Goal: Task Accomplishment & Management: Manage account settings

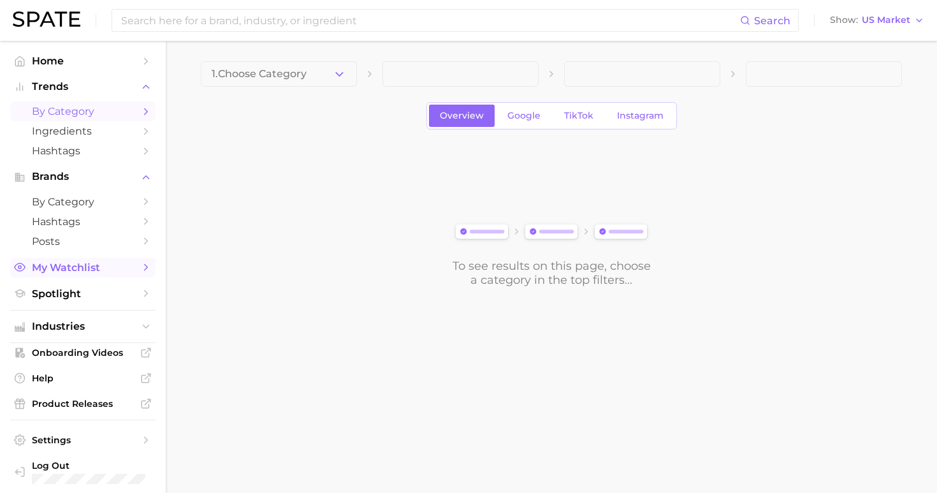
click at [61, 262] on span "My Watchlist" at bounding box center [83, 267] width 102 height 12
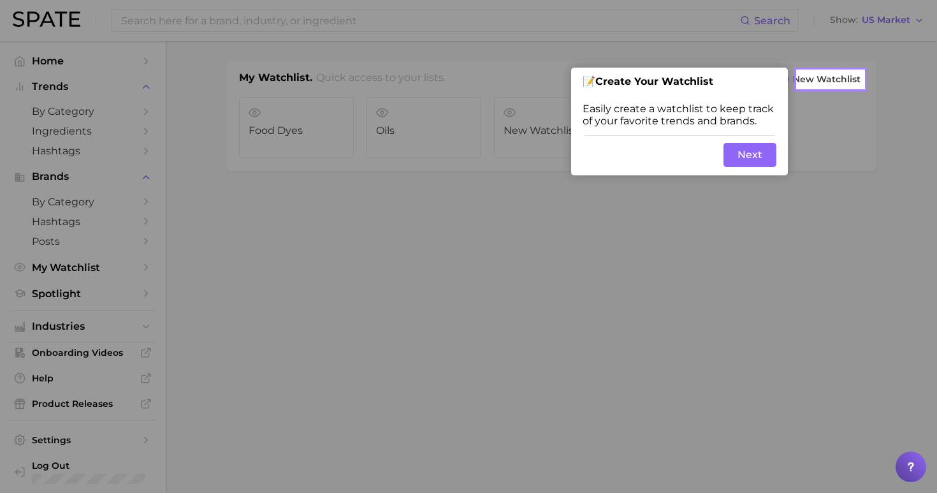
click at [749, 161] on button "Next" at bounding box center [749, 155] width 53 height 24
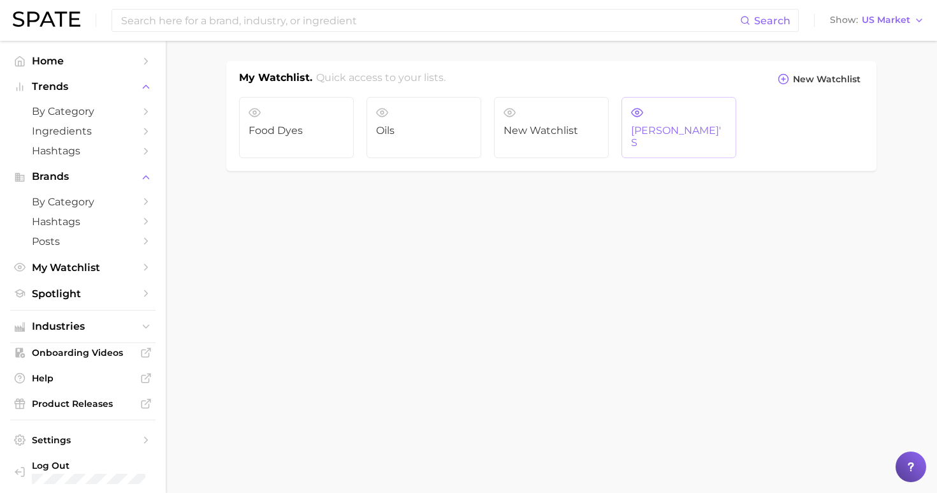
click at [641, 134] on span "[PERSON_NAME]'s" at bounding box center [679, 137] width 96 height 24
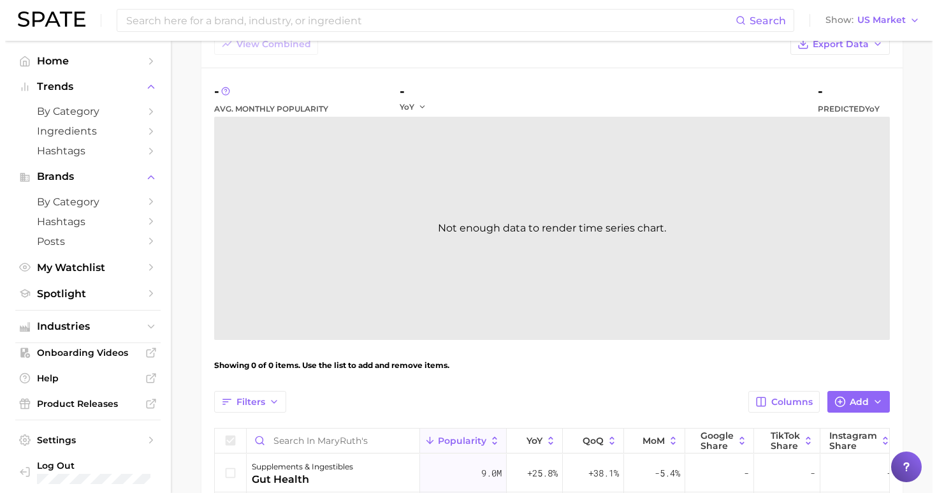
scroll to position [308, 0]
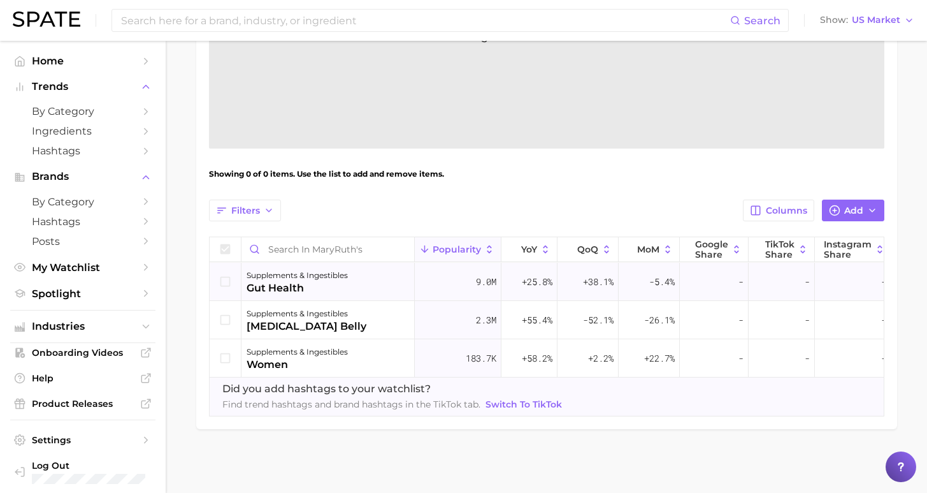
click at [232, 275] on icon at bounding box center [226, 282] width 14 height 14
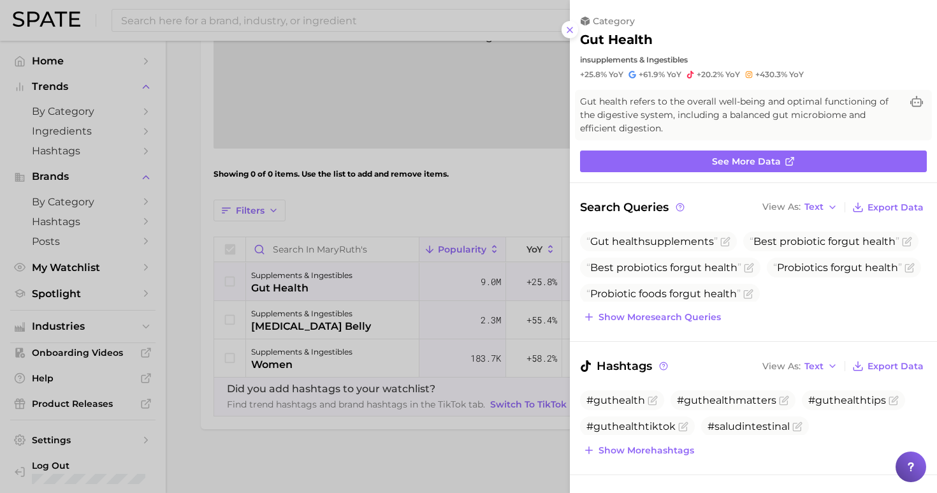
scroll to position [0, 0]
click at [458, 181] on div at bounding box center [468, 246] width 937 height 493
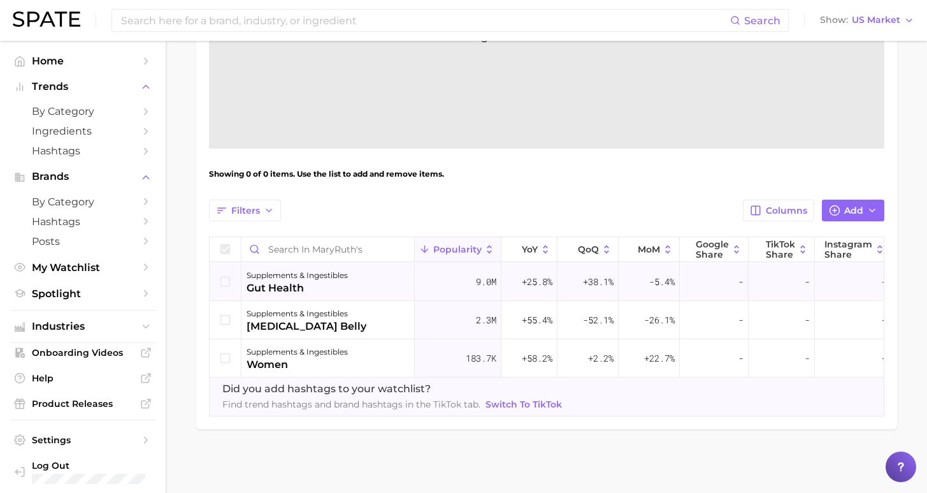
click at [226, 275] on icon at bounding box center [226, 282] width 14 height 14
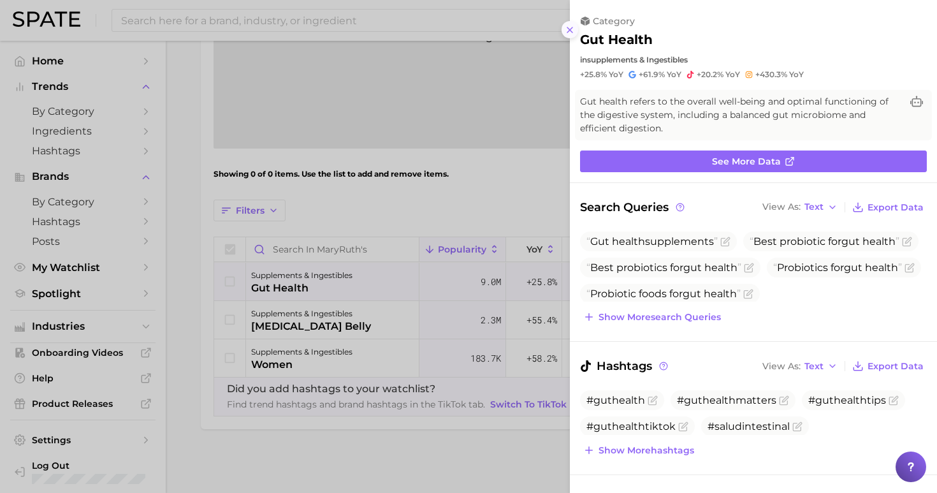
click at [571, 27] on line at bounding box center [569, 29] width 5 height 5
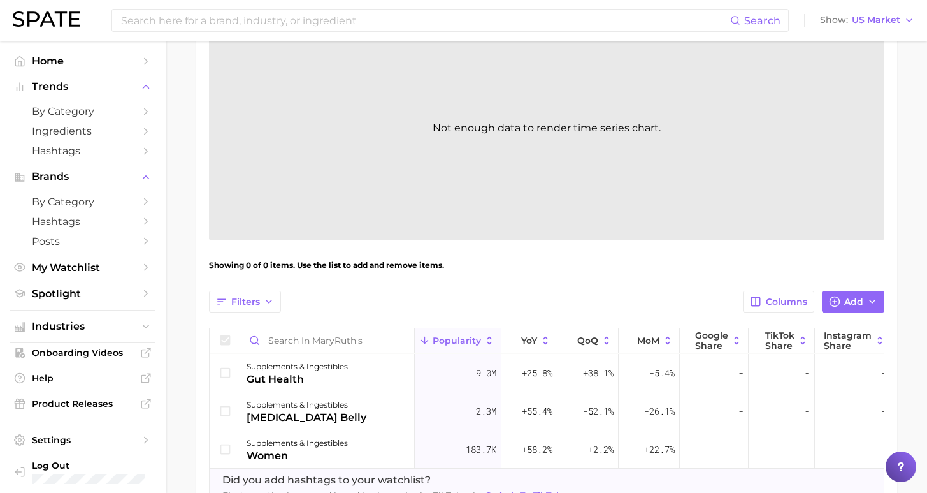
scroll to position [92, 0]
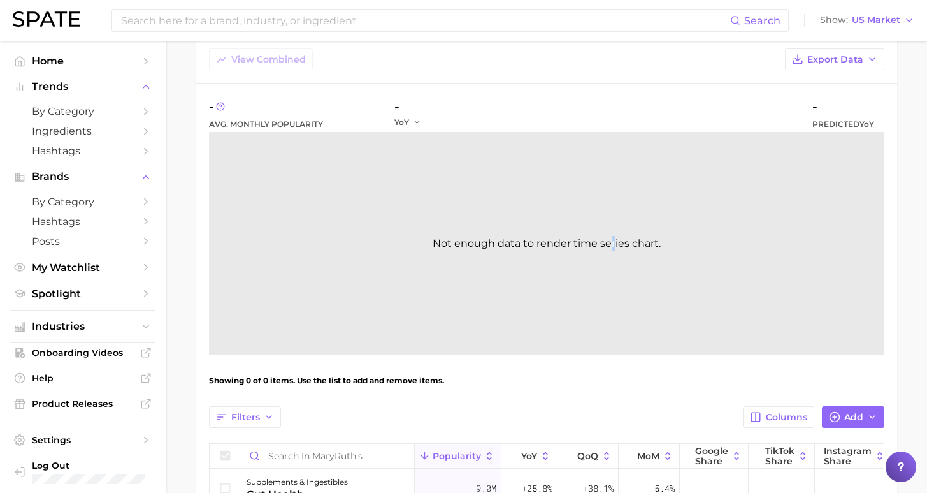
click at [604, 240] on div "Not enough data to render time series chart." at bounding box center [547, 243] width 676 height 223
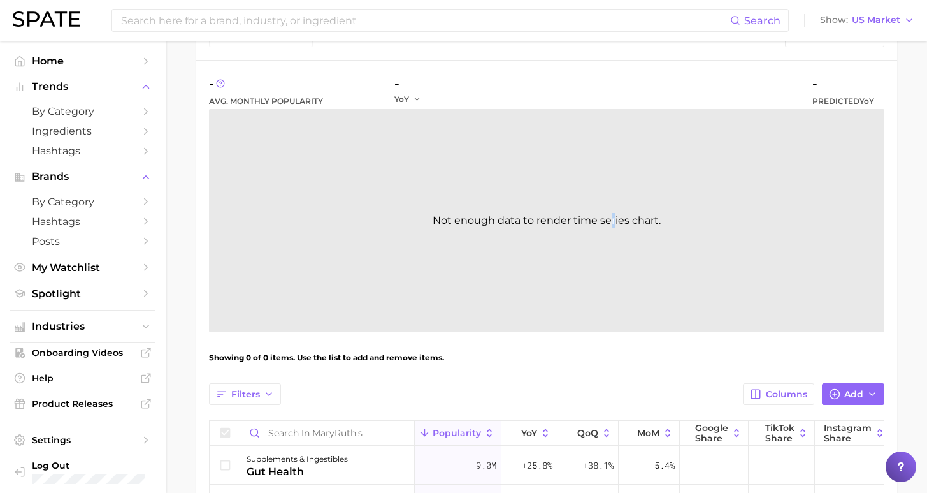
scroll to position [0, 0]
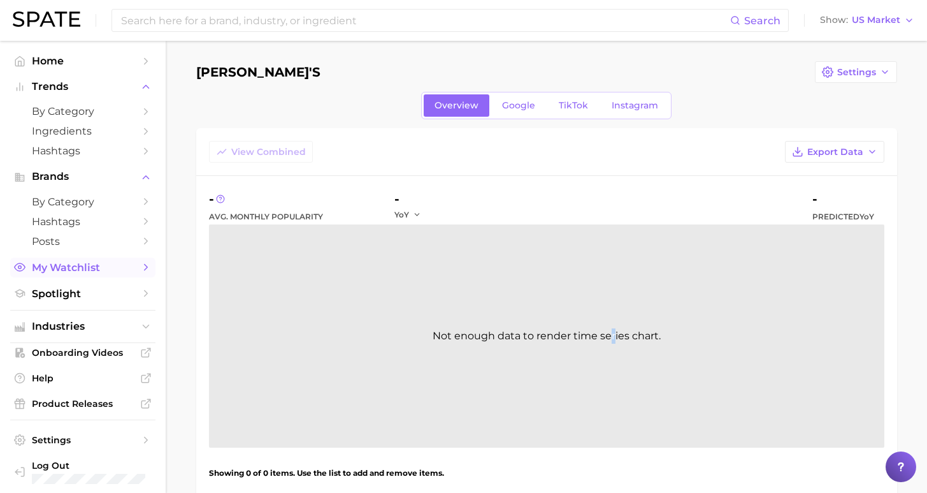
click at [71, 257] on link "My Watchlist" at bounding box center [82, 267] width 145 height 20
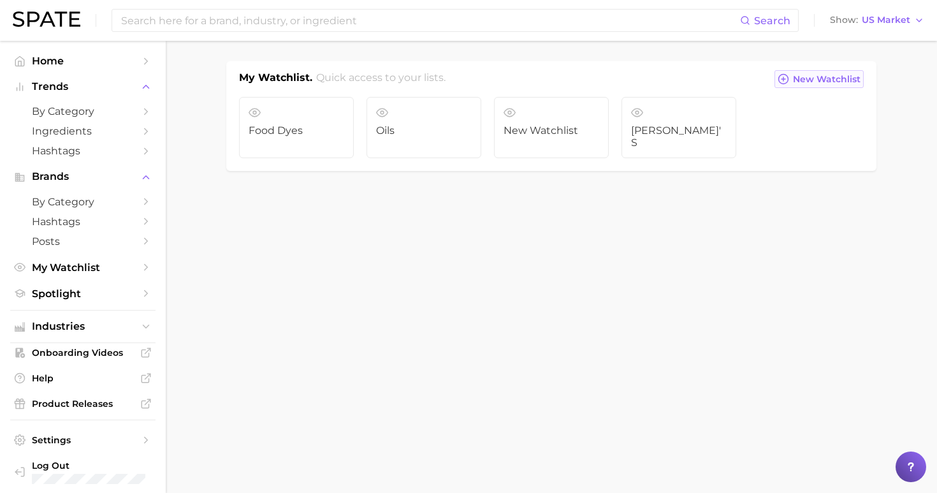
click at [833, 81] on span "New Watchlist" at bounding box center [827, 79] width 68 height 11
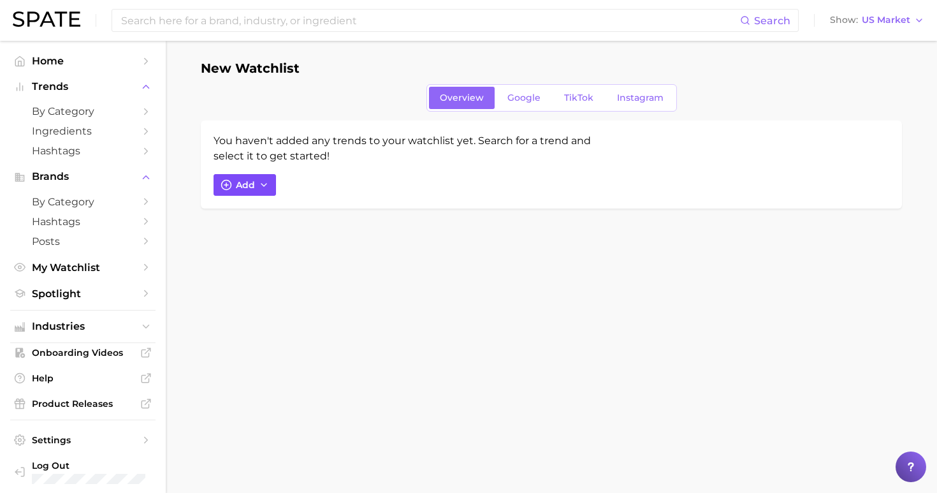
click at [238, 184] on span "Add" at bounding box center [245, 185] width 19 height 11
click at [423, 242] on input "Search and add to watchlist" at bounding box center [390, 245] width 323 height 27
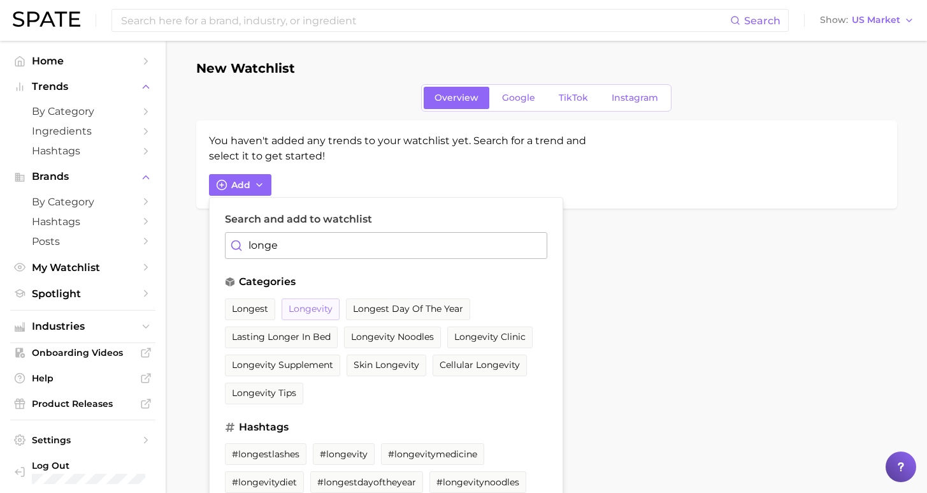
type input "longe"
click at [310, 310] on span "longevity" at bounding box center [311, 308] width 44 height 11
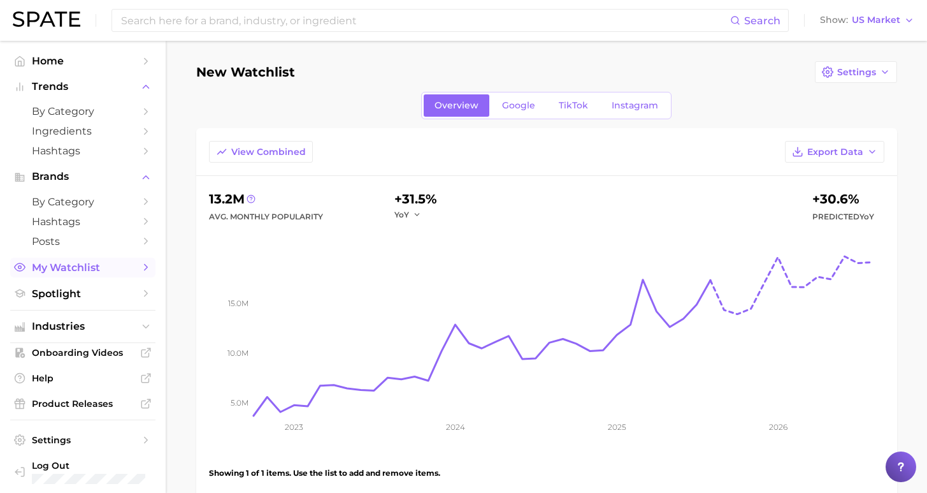
click at [69, 263] on span "My Watchlist" at bounding box center [83, 267] width 102 height 12
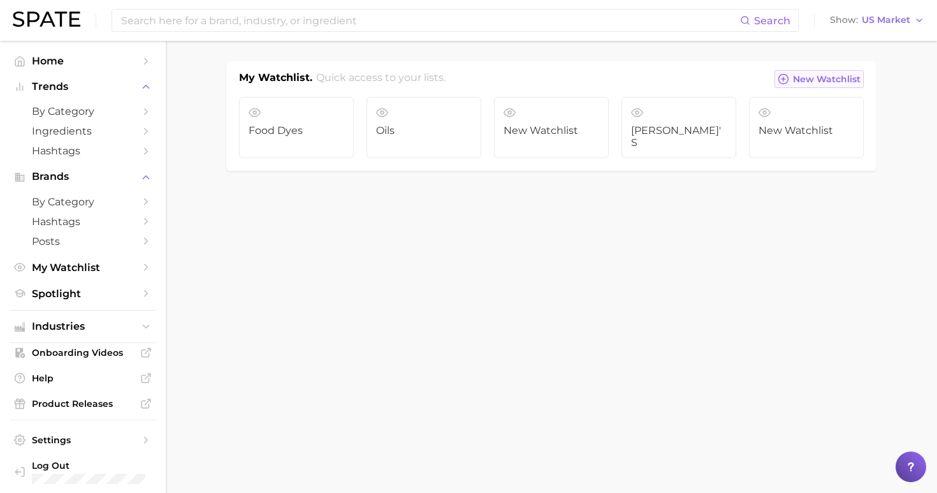
click at [823, 78] on span "New Watchlist" at bounding box center [827, 79] width 68 height 11
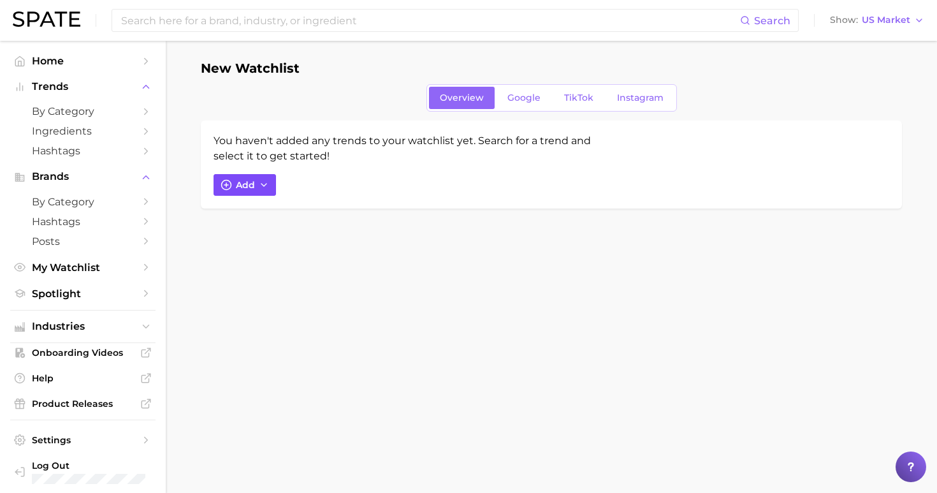
click at [242, 185] on span "Add" at bounding box center [245, 185] width 19 height 11
click at [348, 253] on input "Search and add to watchlist" at bounding box center [390, 245] width 323 height 27
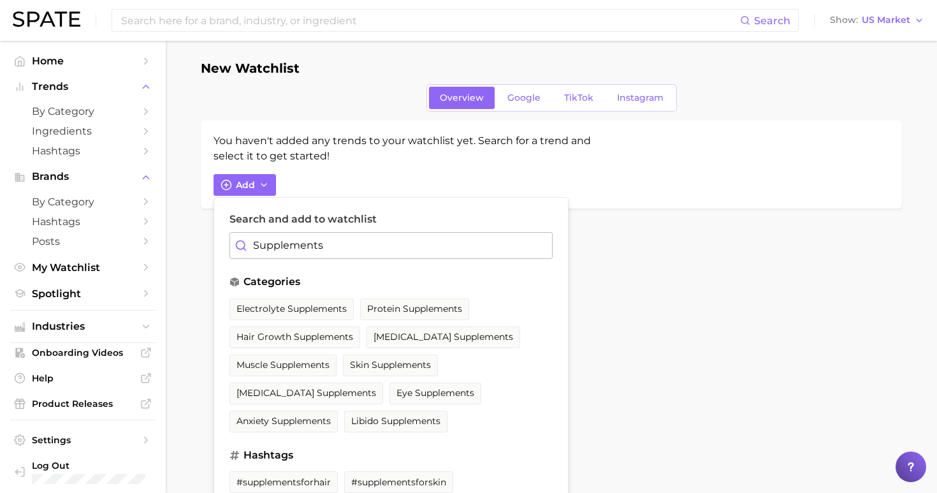
drag, startPoint x: 352, startPoint y: 244, endPoint x: 221, endPoint y: 236, distance: 131.5
click at [221, 236] on div "Search and add to watchlist Supplements categories electrolyte supplements prot…" at bounding box center [390, 353] width 355 height 312
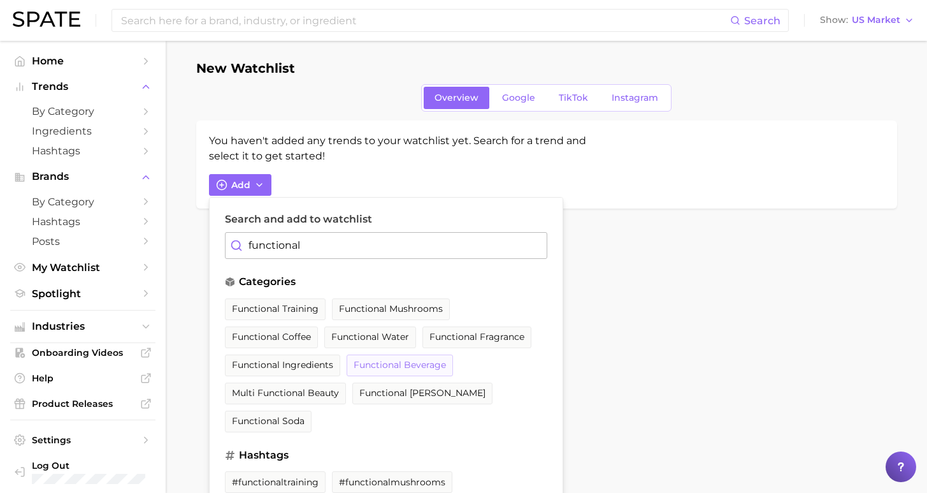
type input "functional"
click at [354, 368] on span "functional beverage" at bounding box center [400, 364] width 92 height 11
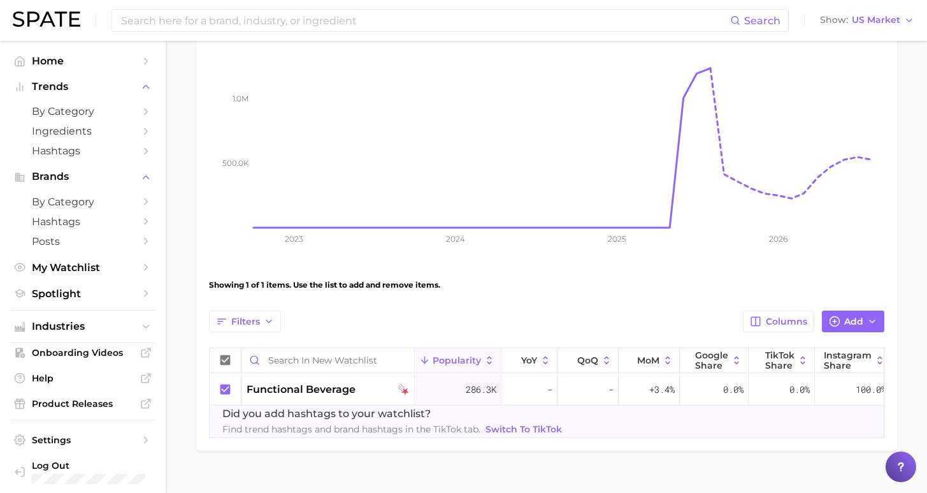
scroll to position [185, 0]
click at [847, 326] on span "Add" at bounding box center [853, 324] width 19 height 11
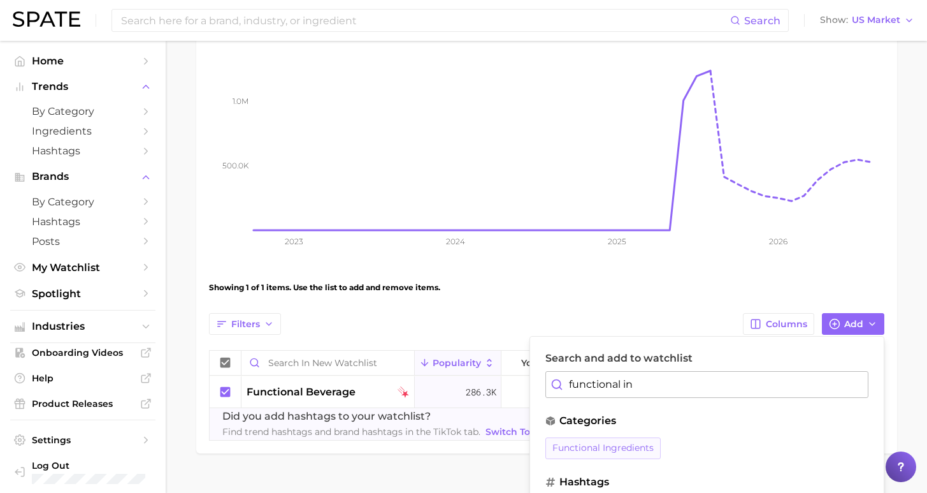
type input "functional in"
drag, startPoint x: 614, startPoint y: 447, endPoint x: 621, endPoint y: 449, distance: 7.1
click at [614, 448] on span "functional ingredients" at bounding box center [603, 447] width 101 height 11
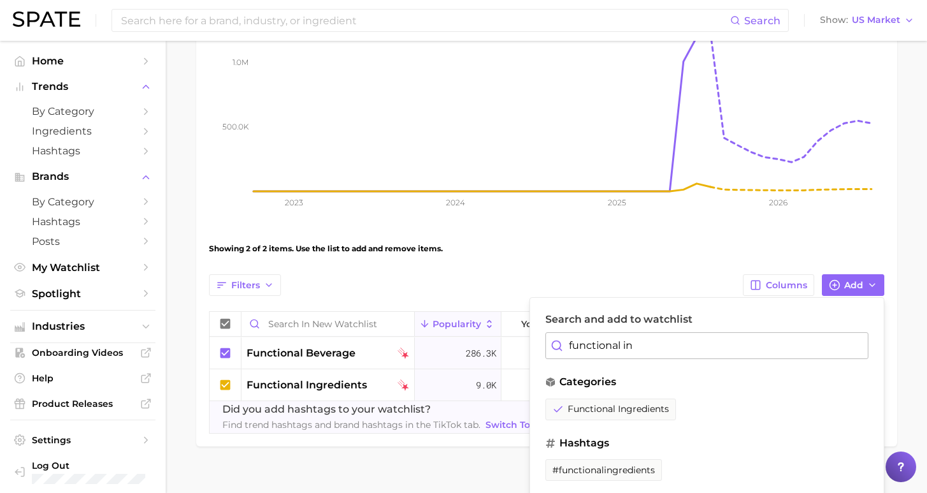
scroll to position [251, 0]
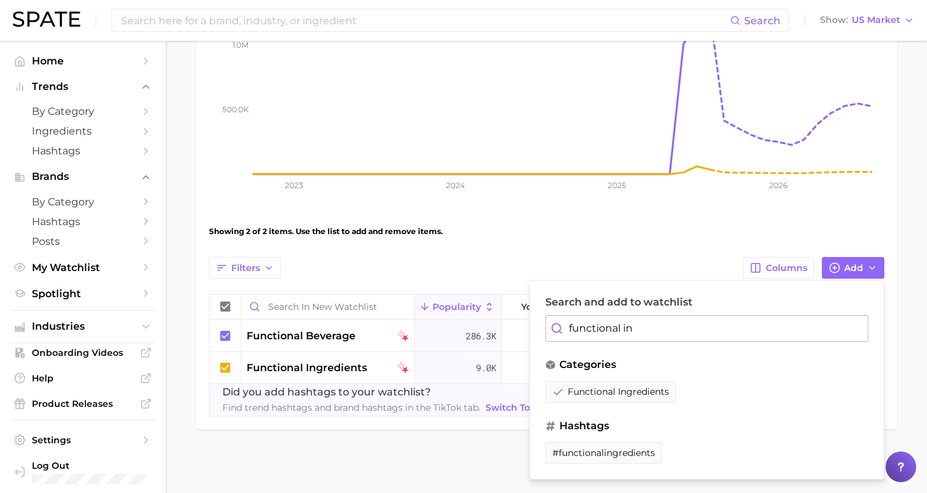
click at [903, 215] on main "New Watchlist Settings Overview Google TikTok Instagram View Combined Export Da…" at bounding box center [547, 145] width 762 height 693
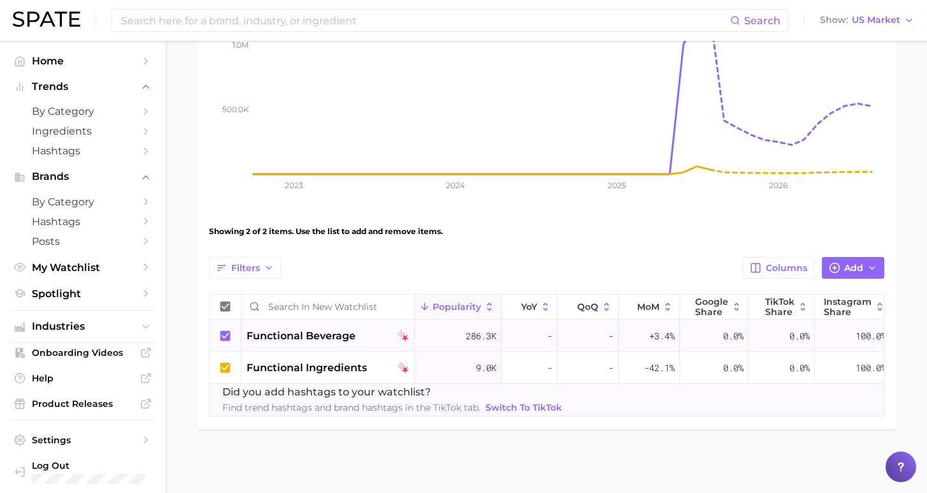
click at [229, 330] on icon at bounding box center [225, 335] width 10 height 10
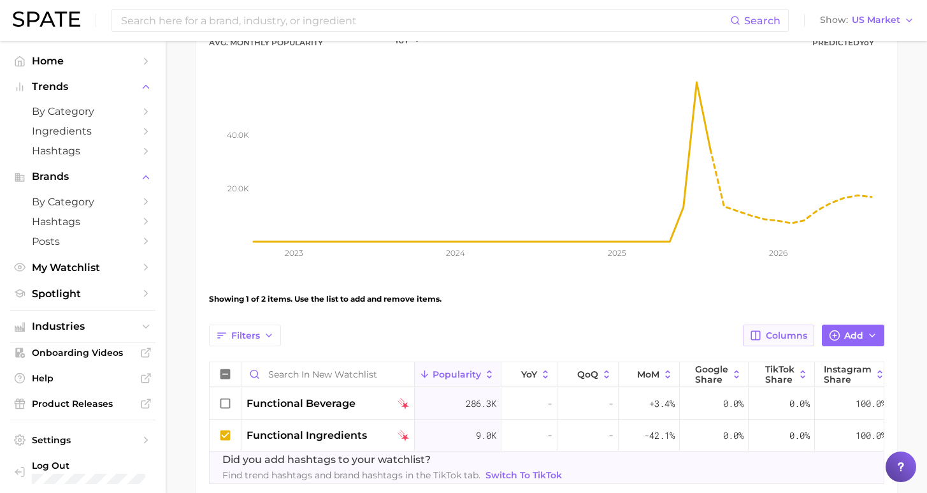
scroll to position [101, 0]
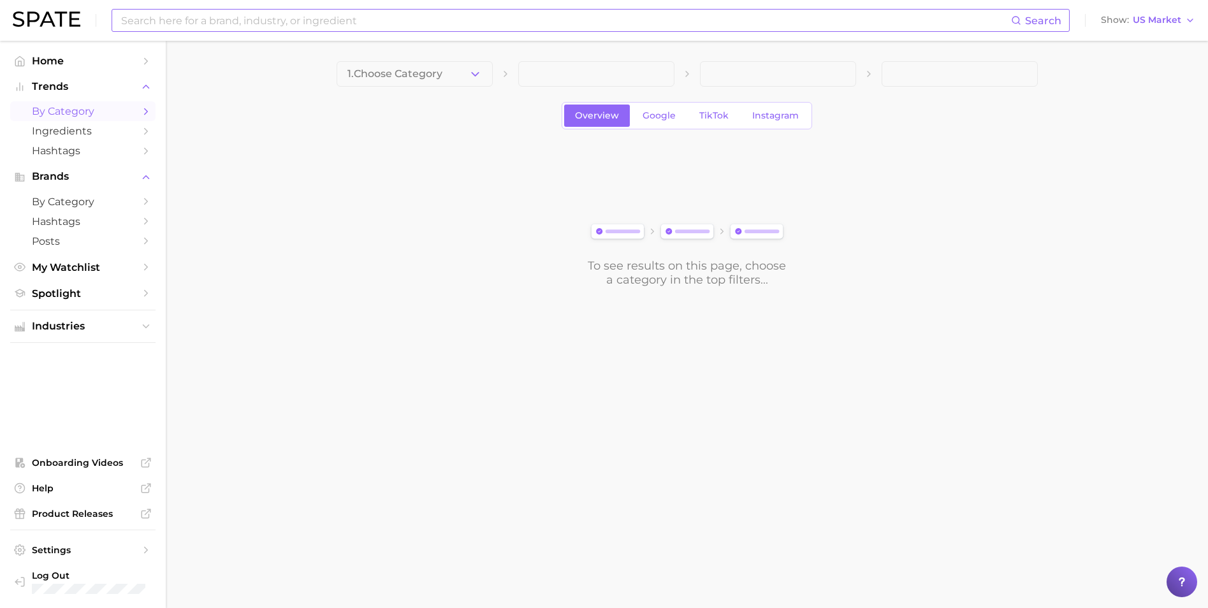
click at [226, 23] on input at bounding box center [565, 21] width 891 height 22
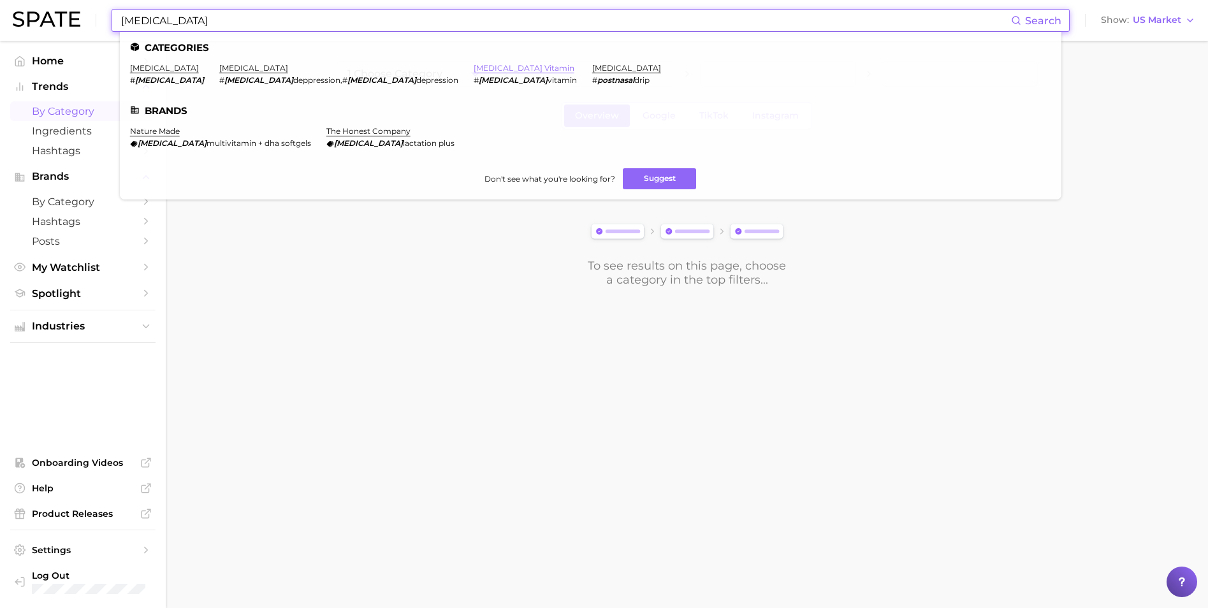
type input "[MEDICAL_DATA]"
click at [474, 66] on link "postnatal vitamin" at bounding box center [524, 68] width 101 height 10
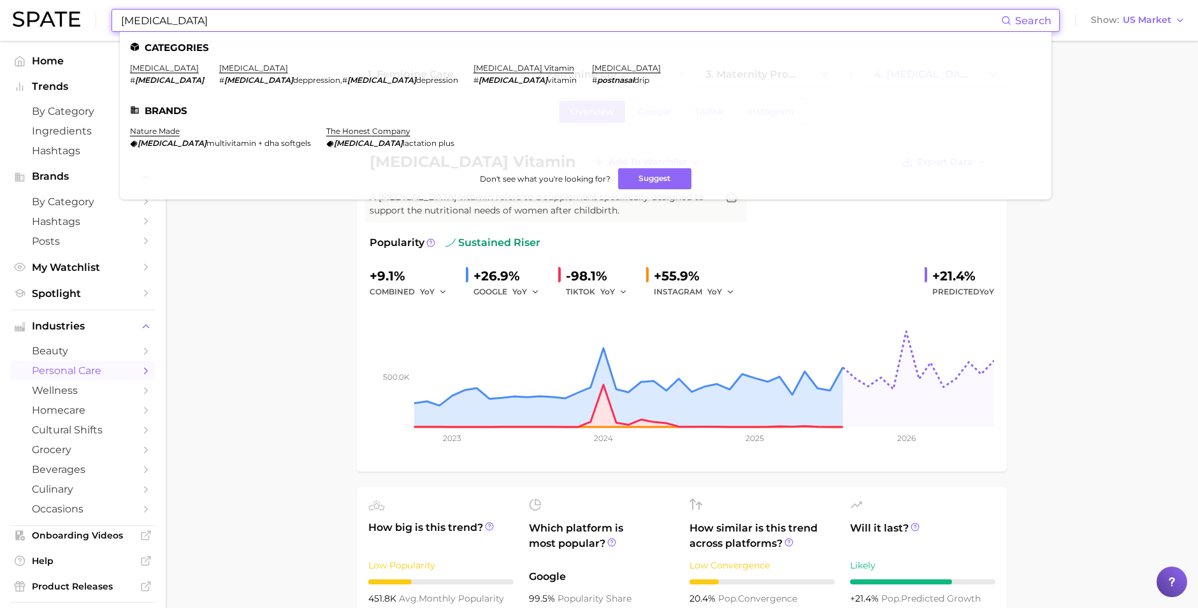
click at [202, 26] on input "postnatal" at bounding box center [560, 21] width 881 height 22
drag, startPoint x: 202, startPoint y: 26, endPoint x: 3, endPoint y: 4, distance: 200.7
click at [3, 4] on header "postnatal Search Categories postnatal # postnatal postnatal depression # postna…" at bounding box center [599, 20] width 1198 height 41
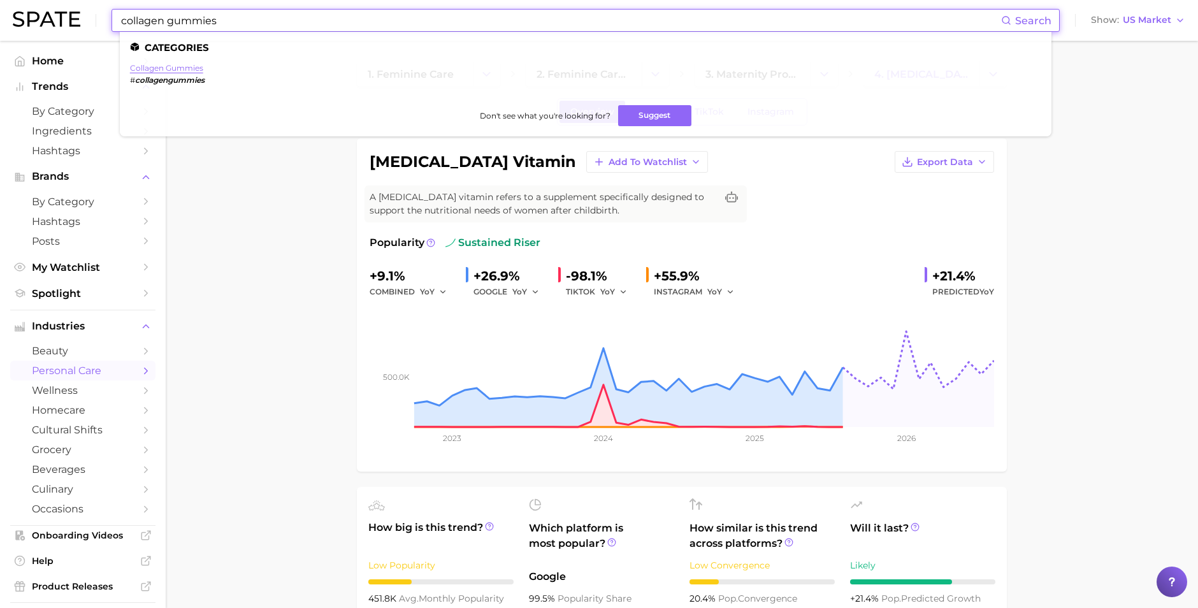
type input "collagen gummies"
click at [180, 69] on link "collagen gummies" at bounding box center [166, 68] width 73 height 10
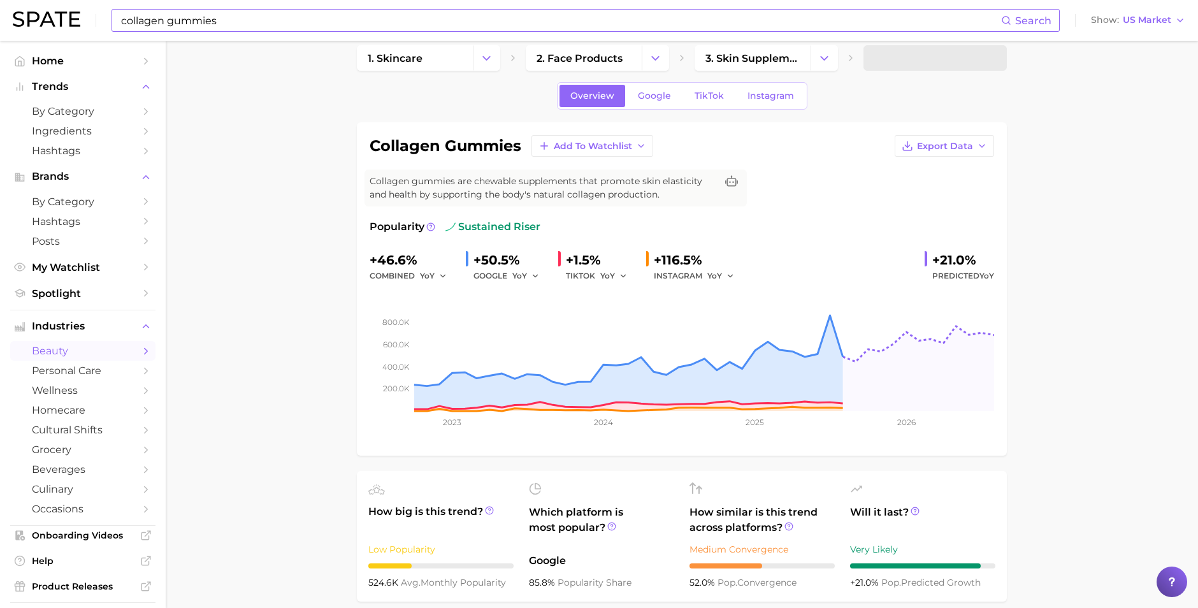
scroll to position [57, 0]
